Goal: Task Accomplishment & Management: Manage account settings

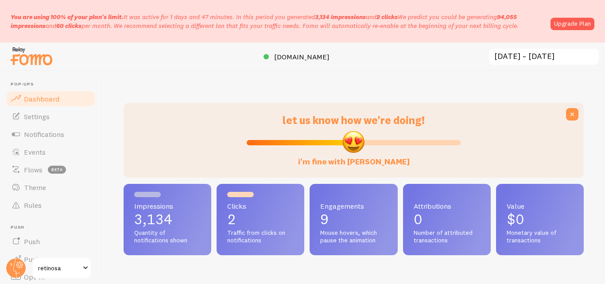
click at [295, 133] on p "Setting up a seamless experience... - [GEOGRAPHIC_DATA]" at bounding box center [326, 142] width 93 height 20
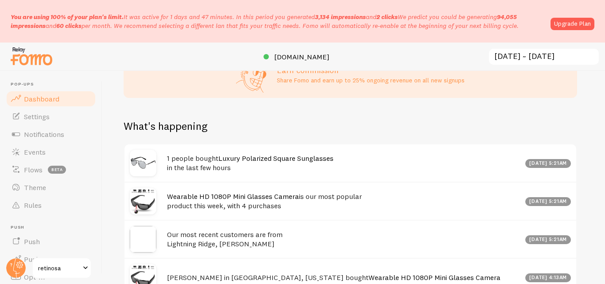
scroll to position [531, 0]
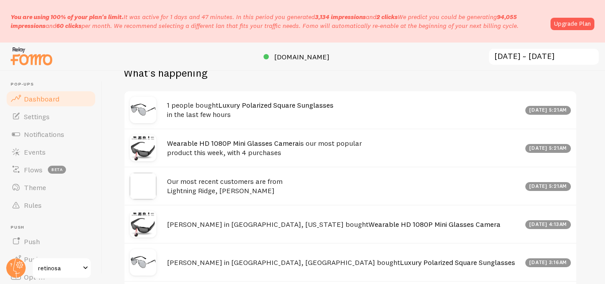
drag, startPoint x: 512, startPoint y: 112, endPoint x: 572, endPoint y: 109, distance: 59.9
click at [570, 110] on div "[DATE] 5:21am" at bounding box center [545, 110] width 51 height 10
click at [592, 110] on div "let us know how we're doing! i'm fine with [PERSON_NAME] Impressions 3,134 Quan…" at bounding box center [353, 177] width 503 height 213
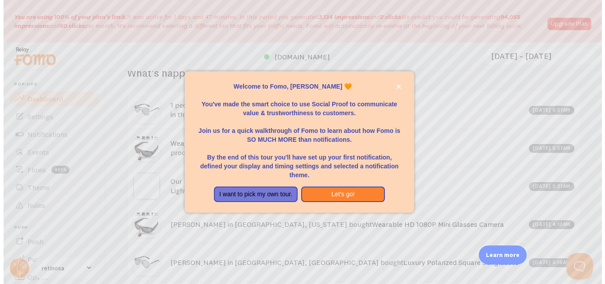
scroll to position [233, 454]
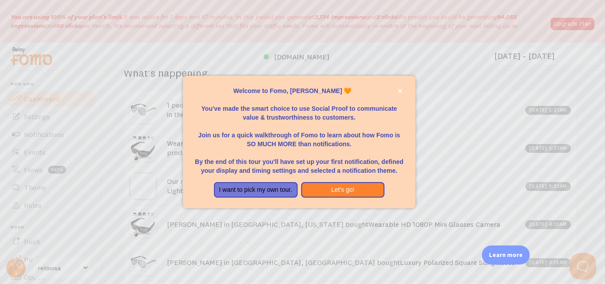
click at [394, 106] on p "You've made the smart choice to use Social Proof to communicate value & trustwo…" at bounding box center [299, 108] width 211 height 27
click at [356, 189] on button "Let's go!" at bounding box center [343, 190] width 84 height 16
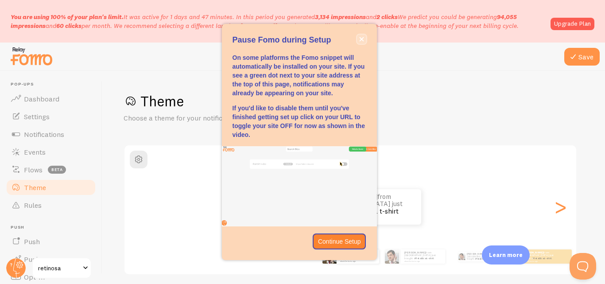
click at [362, 38] on icon "close," at bounding box center [361, 39] width 5 height 5
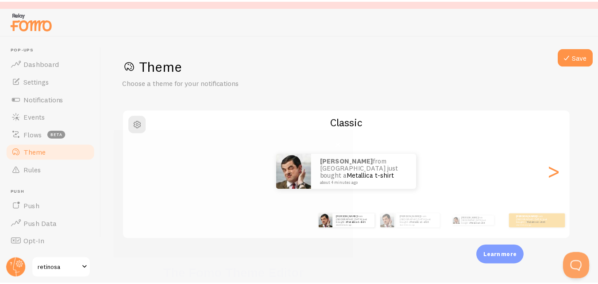
scroll to position [117, 0]
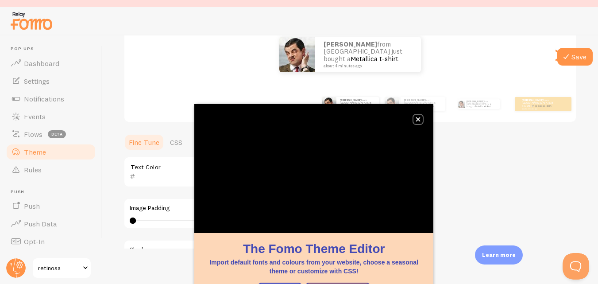
click at [418, 120] on icon "close," at bounding box center [418, 119] width 4 height 4
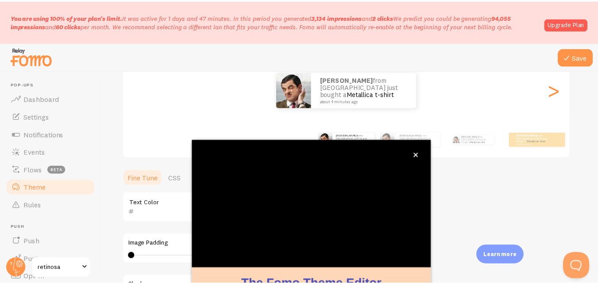
scroll to position [23, 0]
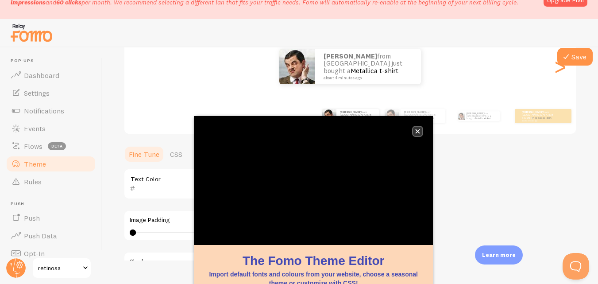
click at [417, 133] on icon "close," at bounding box center [417, 131] width 5 height 5
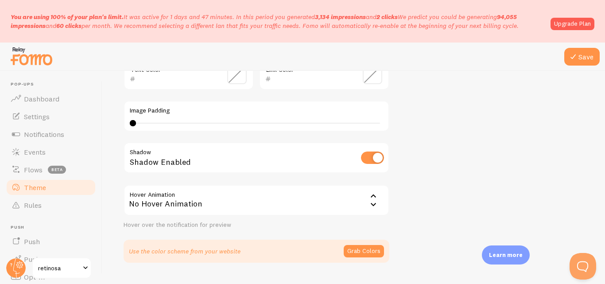
scroll to position [271, 0]
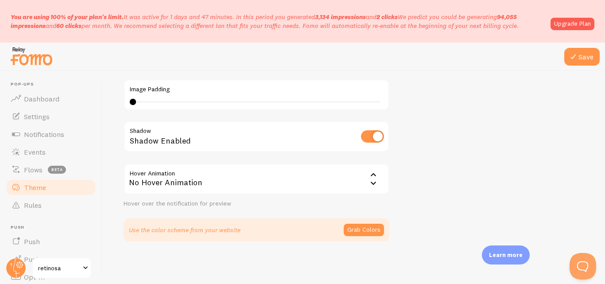
click at [334, 179] on div "No Hover Animation" at bounding box center [257, 178] width 266 height 31
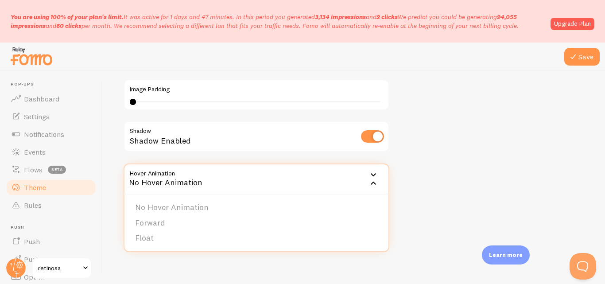
click at [351, 178] on div "No Hover Animation" at bounding box center [257, 178] width 266 height 31
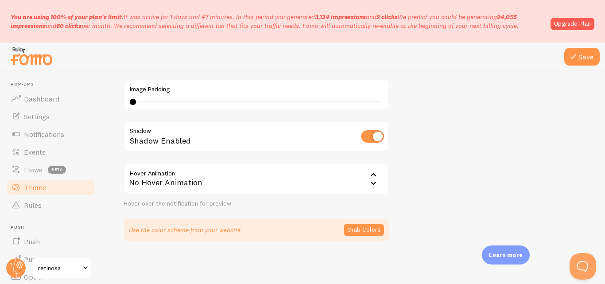
click at [346, 178] on div "No Hover Animation" at bounding box center [257, 178] width 266 height 31
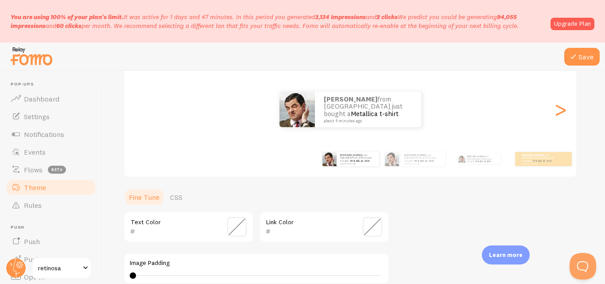
scroll to position [94, 0]
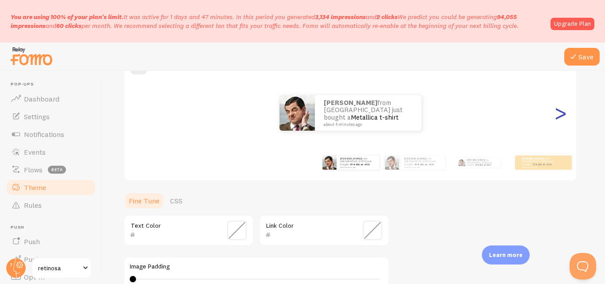
click at [566, 117] on div ">" at bounding box center [560, 113] width 11 height 64
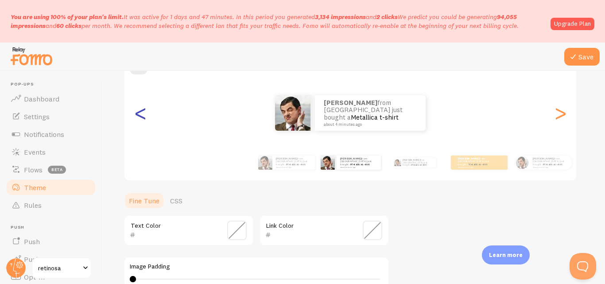
click at [143, 115] on div "<" at bounding box center [140, 113] width 11 height 64
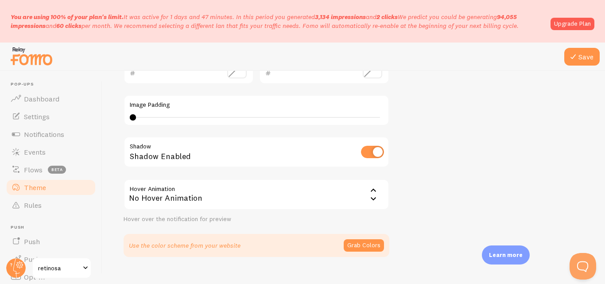
scroll to position [271, 0]
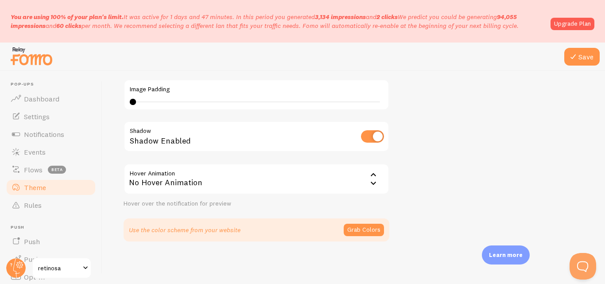
click at [289, 168] on div "No Hover Animation" at bounding box center [257, 178] width 266 height 31
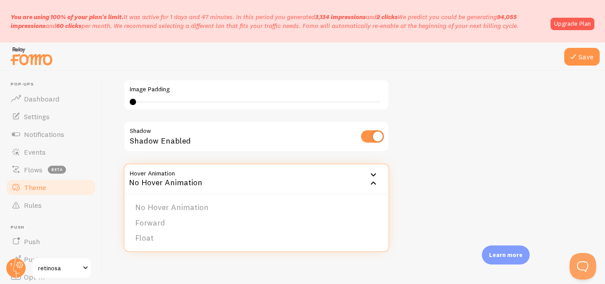
click at [286, 175] on div "No Hover Animation" at bounding box center [257, 178] width 266 height 31
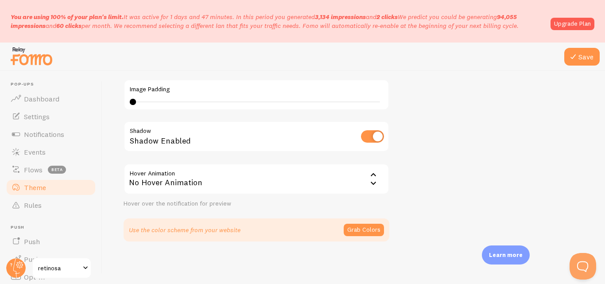
click at [286, 175] on div "No Hover Animation" at bounding box center [257, 178] width 266 height 31
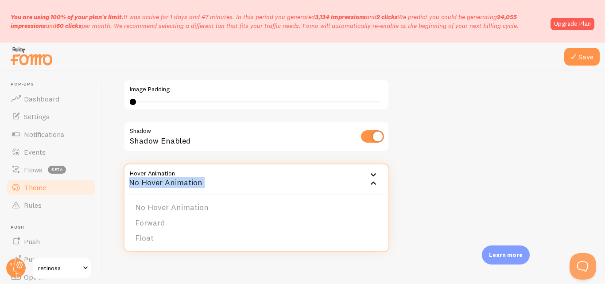
click at [454, 177] on div "Theme Choose a theme for your notifications Classic [PERSON_NAME] from [GEOGRAP…" at bounding box center [354, 31] width 460 height 420
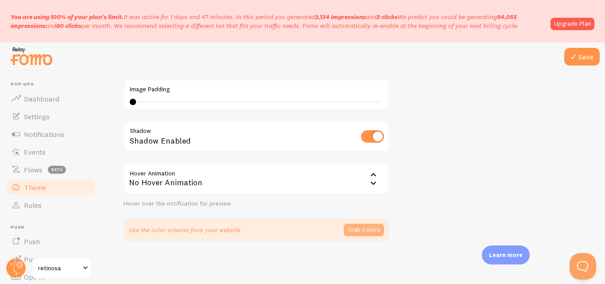
click at [366, 224] on button "Grab Colors" at bounding box center [364, 230] width 40 height 12
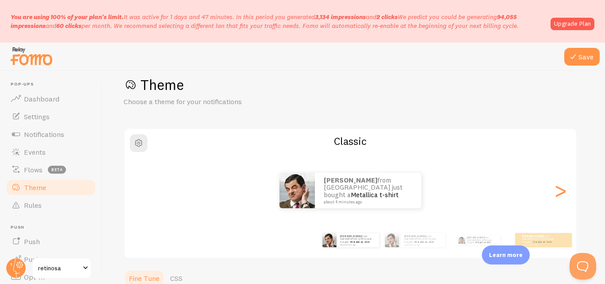
scroll to position [0, 0]
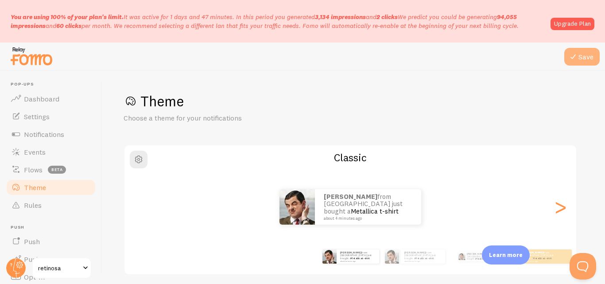
click at [584, 54] on button "Save" at bounding box center [581, 57] width 35 height 18
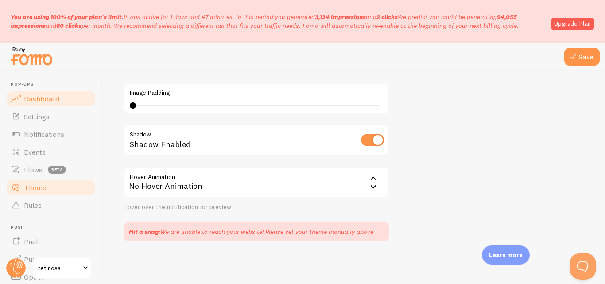
click at [63, 104] on link "Dashboard" at bounding box center [50, 99] width 91 height 18
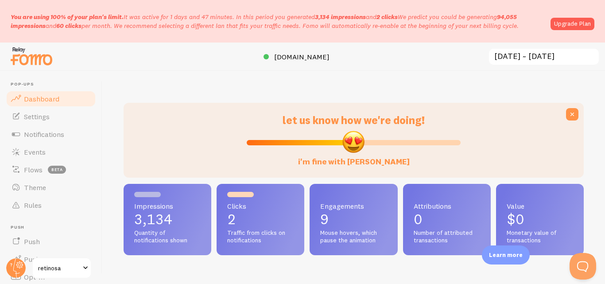
scroll to position [233, 454]
click at [345, 141] on input "i'm fine with [PERSON_NAME]" at bounding box center [354, 142] width 214 height 11
type input "100"
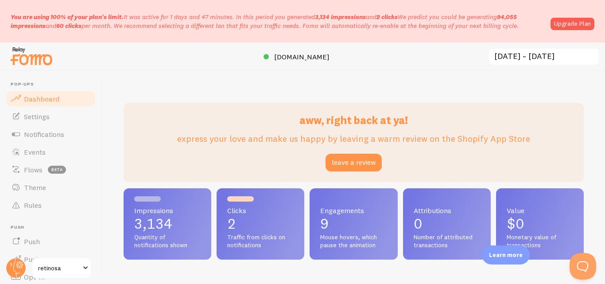
drag, startPoint x: 345, startPoint y: 141, endPoint x: 500, endPoint y: 149, distance: 155.2
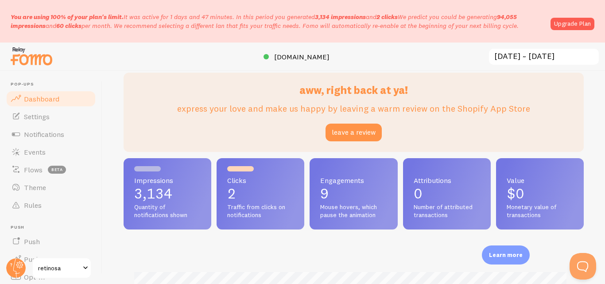
scroll to position [89, 0]
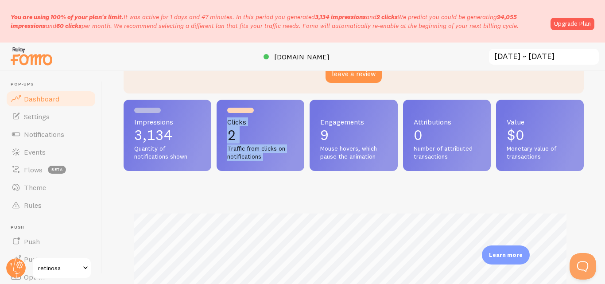
drag, startPoint x: 240, startPoint y: 108, endPoint x: 308, endPoint y: 116, distance: 68.2
click at [308, 116] on div "Impressions 3,134 Quantity of notifications shown Clicks 2 Traffic from clicks …" at bounding box center [354, 135] width 460 height 71
click at [275, 113] on div "Clicks 2 Traffic from clicks on notifications" at bounding box center [261, 135] width 88 height 71
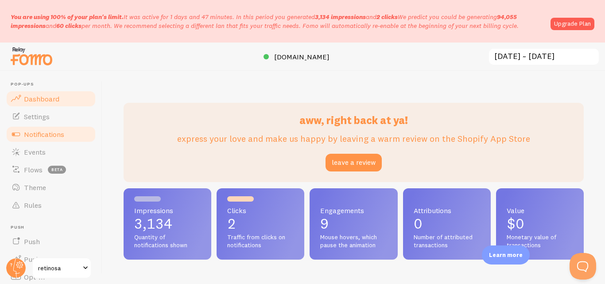
click at [68, 135] on link "Notifications" at bounding box center [50, 134] width 91 height 18
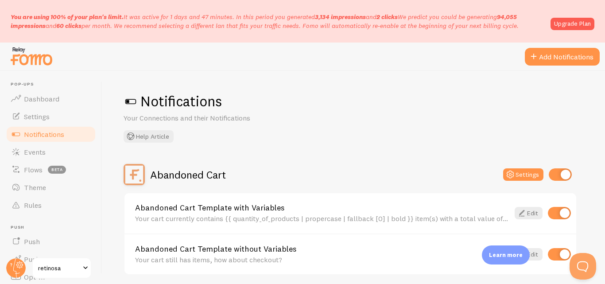
click at [132, 103] on span at bounding box center [131, 101] width 14 height 14
click at [132, 97] on span at bounding box center [131, 101] width 14 height 14
click at [130, 101] on span at bounding box center [131, 101] width 14 height 14
click at [128, 100] on span at bounding box center [131, 101] width 14 height 14
drag, startPoint x: 128, startPoint y: 100, endPoint x: 152, endPoint y: 99, distance: 24.4
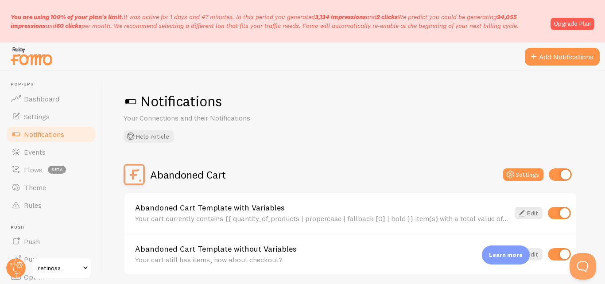
click at [152, 99] on h1 "Notifications" at bounding box center [354, 101] width 460 height 18
click at [167, 99] on h1 "Notifications" at bounding box center [354, 101] width 460 height 18
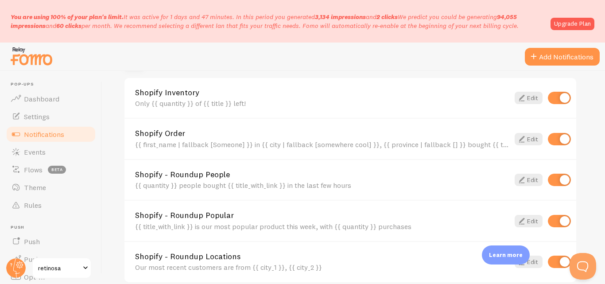
scroll to position [428, 0]
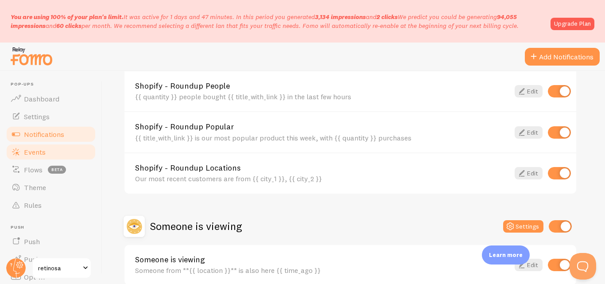
click at [67, 155] on link "Events" at bounding box center [50, 152] width 91 height 18
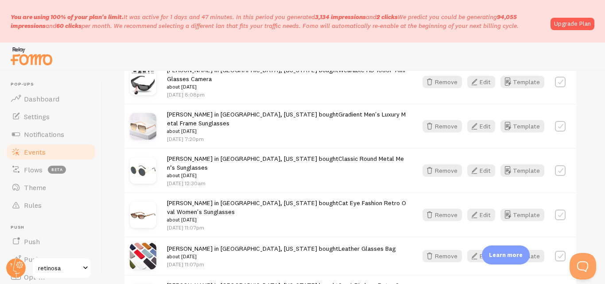
scroll to position [1316, 0]
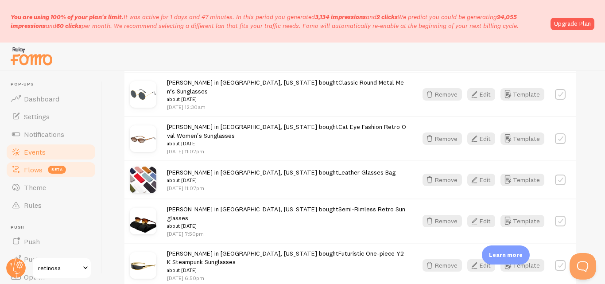
click at [81, 171] on link "Flows beta" at bounding box center [50, 170] width 91 height 18
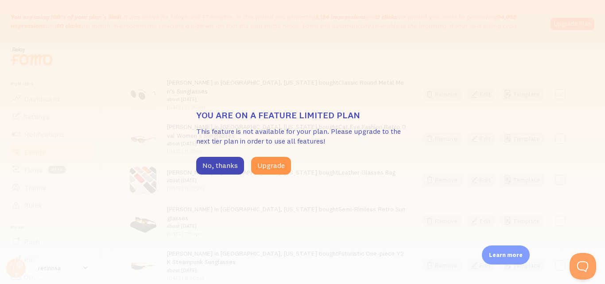
click at [427, 81] on div "You are on a feature limited plan This feature is not available for your plan. …" at bounding box center [302, 142] width 605 height 284
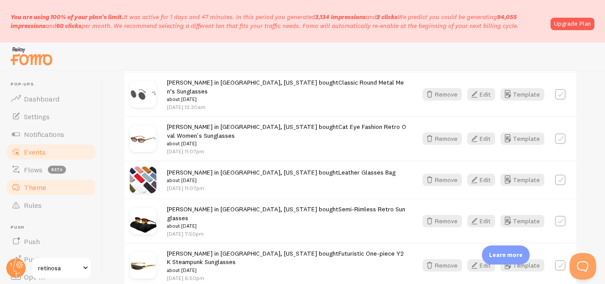
click at [65, 192] on link "Theme" at bounding box center [50, 187] width 91 height 18
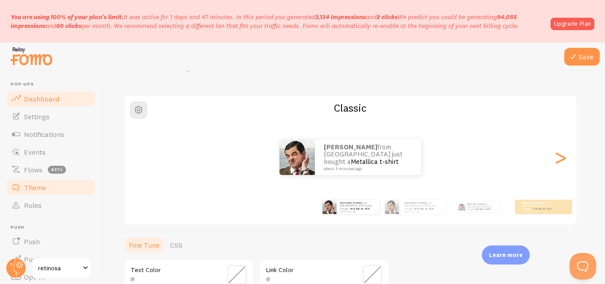
click at [58, 93] on link "Dashboard" at bounding box center [50, 99] width 91 height 18
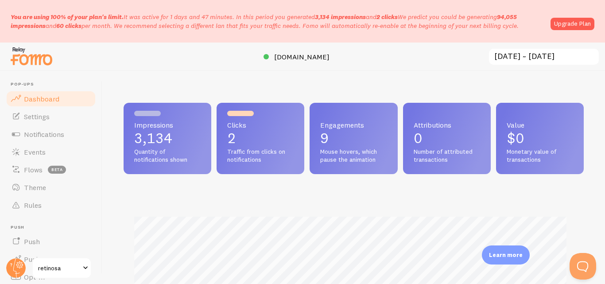
scroll to position [233, 454]
click at [237, 81] on div "Impressions 3,134 Quantity of notifications shown Clicks 2 Traffic from clicks …" at bounding box center [353, 177] width 503 height 213
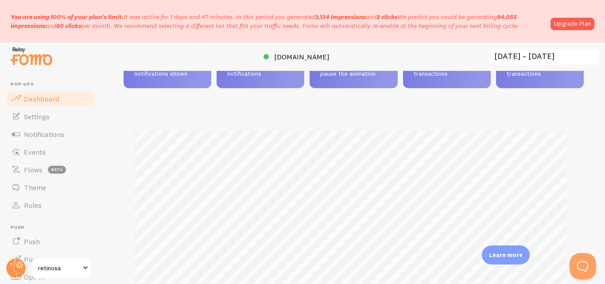
scroll to position [0, 0]
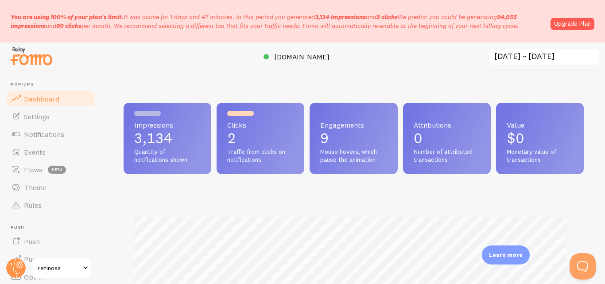
drag, startPoint x: 238, startPoint y: 111, endPoint x: 332, endPoint y: 114, distance: 94.4
click at [240, 111] on div at bounding box center [240, 113] width 27 height 5
drag, startPoint x: 332, startPoint y: 114, endPoint x: 342, endPoint y: 111, distance: 10.4
click at [333, 115] on div "Impressions 3,134 Quantity of notifications shown Clicks 2 Traffic from clicks …" at bounding box center [354, 138] width 460 height 71
click at [361, 85] on div "Impressions 3,134 Quantity of notifications shown Clicks 2 Traffic from clicks …" at bounding box center [353, 177] width 503 height 213
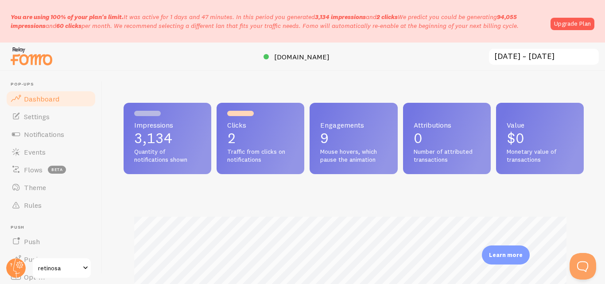
click at [524, 50] on input "[DATE] ~ [DATE]" at bounding box center [544, 57] width 112 height 18
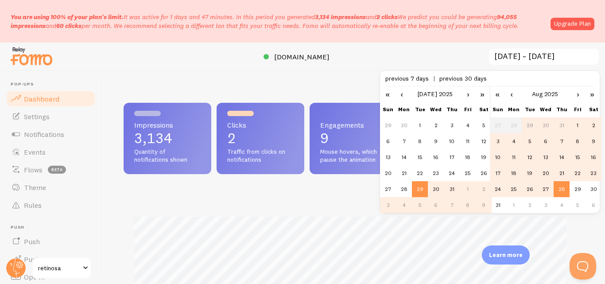
click at [376, 50] on div at bounding box center [302, 57] width 605 height 28
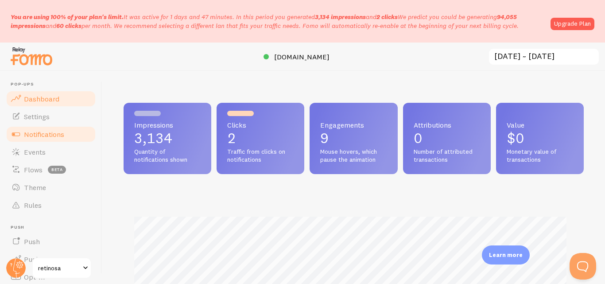
click at [63, 133] on span "Notifications" at bounding box center [44, 134] width 40 height 9
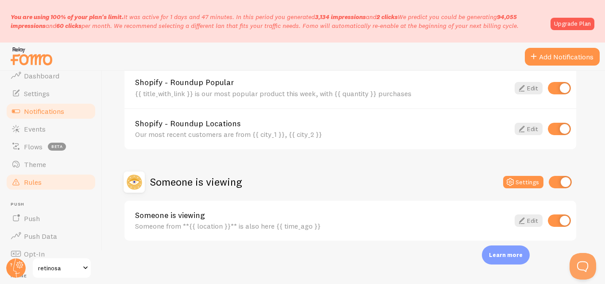
scroll to position [44, 0]
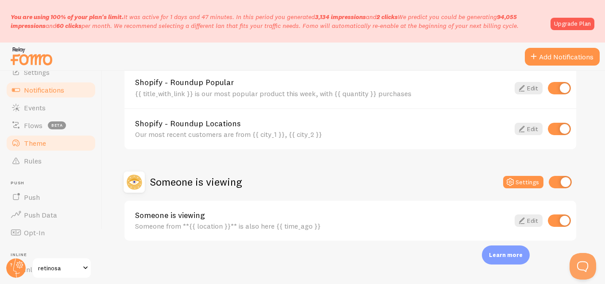
click at [50, 146] on link "Theme" at bounding box center [50, 143] width 91 height 18
